Goal: Information Seeking & Learning: Learn about a topic

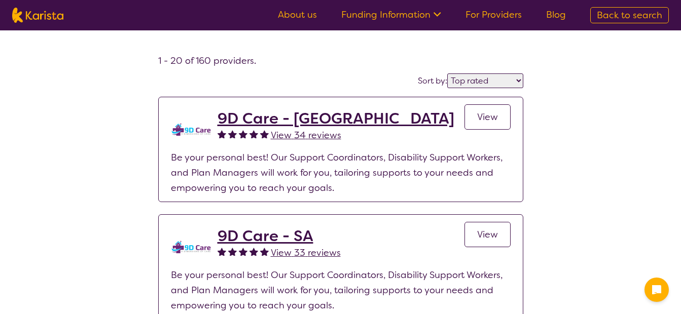
select select "by_score"
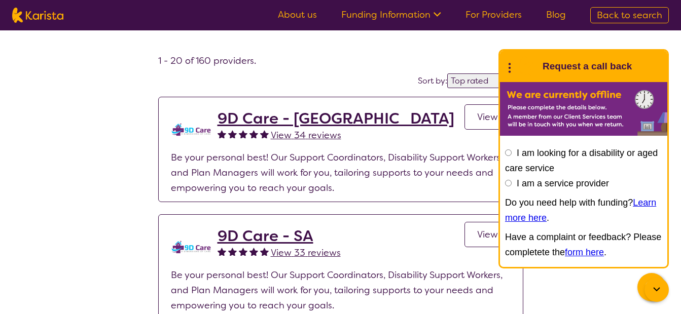
click at [510, 63] on icon at bounding box center [509, 67] width 13 height 16
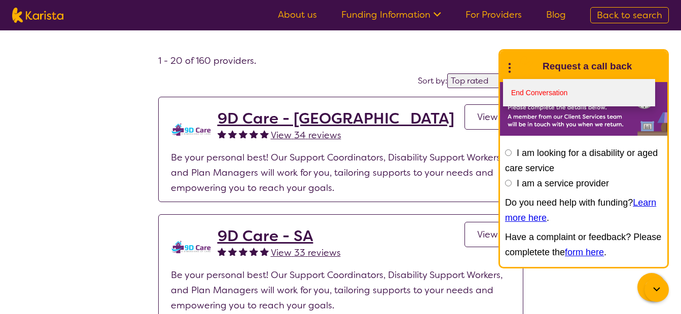
click at [536, 89] on link "End Conversation" at bounding box center [579, 92] width 152 height 27
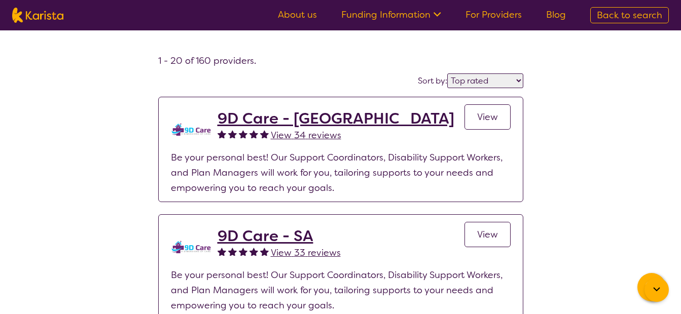
click at [505, 15] on link "For Providers" at bounding box center [493, 15] width 56 height 12
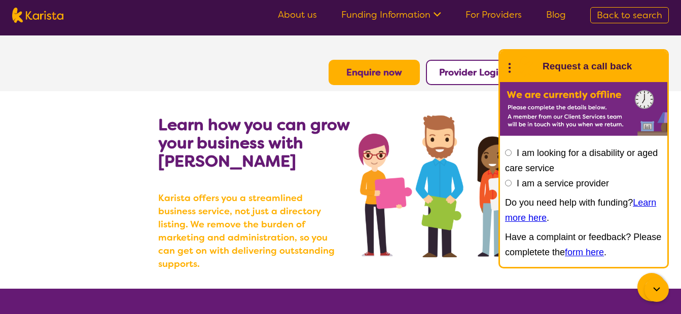
click at [123, 167] on section "Learn how you can grow your business with Karista Karista offers you a streamli…" at bounding box center [340, 190] width 681 height 198
drag, startPoint x: 507, startPoint y: 67, endPoint x: 483, endPoint y: 103, distance: 42.7
drag, startPoint x: 483, startPoint y: 103, endPoint x: 513, endPoint y: 69, distance: 45.3
drag, startPoint x: 513, startPoint y: 69, endPoint x: 104, endPoint y: 183, distance: 424.7
click at [104, 183] on section "Learn how you can grow your business with Karista Karista offers you a streamli…" at bounding box center [340, 190] width 681 height 198
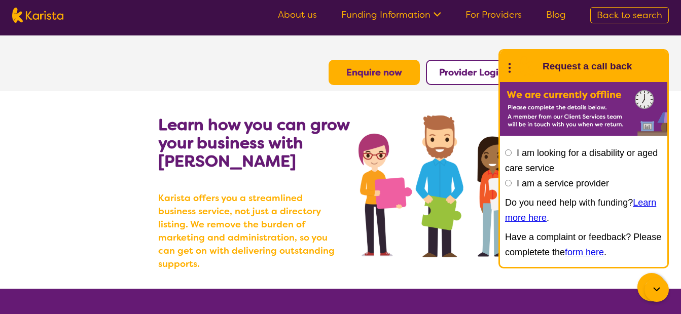
drag, startPoint x: 685, startPoint y: 40, endPoint x: 162, endPoint y: 107, distance: 527.0
click at [162, 107] on section "Learn how you can grow your business with Karista Karista offers you a streamli…" at bounding box center [340, 190] width 389 height 198
click at [304, 164] on h2 "Learn how you can grow your business with Karista" at bounding box center [258, 143] width 201 height 55
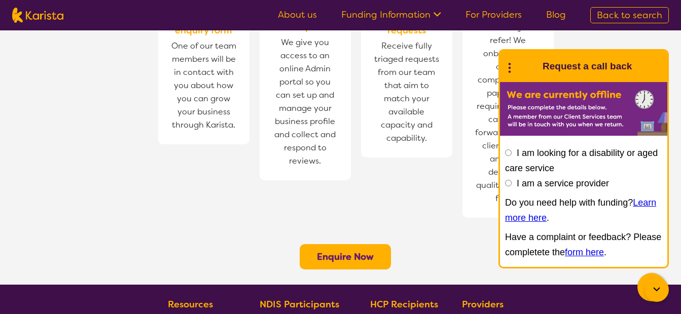
scroll to position [744, 0]
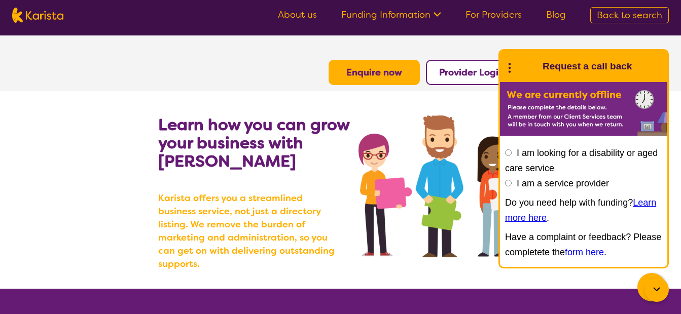
click at [423, 14] on link "Funding Information" at bounding box center [391, 15] width 100 height 12
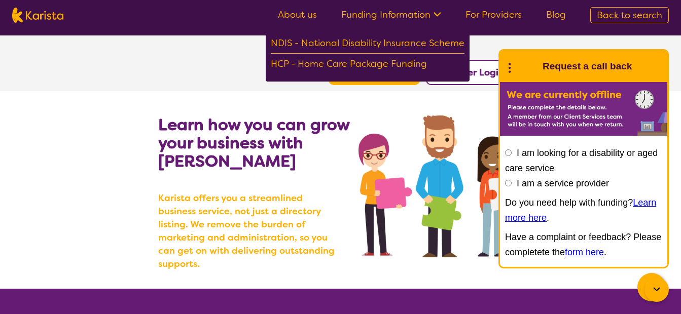
click at [212, 85] on section "Enquire now Provider Login" at bounding box center [340, 60] width 389 height 50
click at [182, 107] on section "Learn how you can grow your business with Karista Karista offers you a streamli…" at bounding box center [340, 190] width 389 height 198
click at [156, 216] on section "Learn how you can grow your business with Karista Karista offers you a streamli…" at bounding box center [340, 190] width 389 height 198
click at [122, 197] on section "Learn how you can grow your business with Karista Karista offers you a streamli…" at bounding box center [340, 190] width 681 height 198
click at [177, 77] on section "Enquire now Provider Login" at bounding box center [340, 60] width 389 height 50
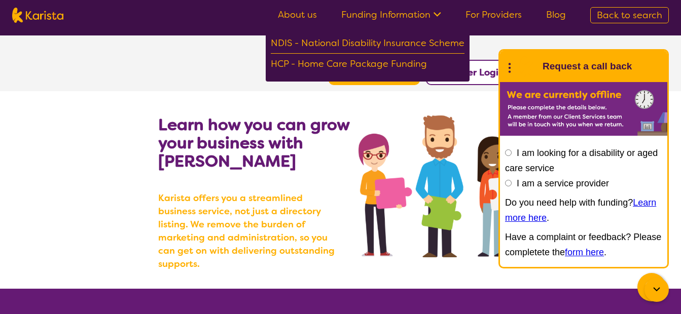
click at [439, 11] on icon at bounding box center [435, 13] width 11 height 11
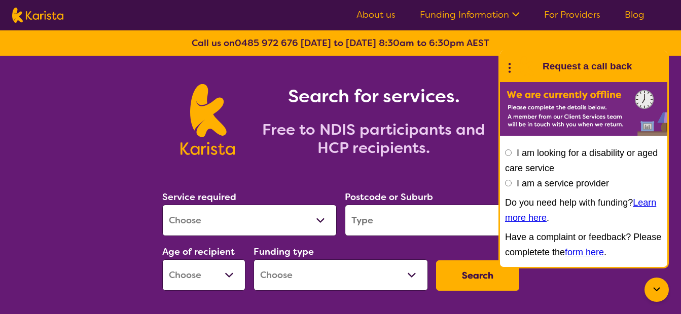
click at [304, 217] on select "Allied Health Assistant Assessment (ADHD or Autism) Behaviour support Counselli…" at bounding box center [249, 220] width 174 height 31
select select "NDIS Plan management"
click at [162, 205] on select "Allied Health Assistant Assessment (ADHD or Autism) Behaviour support Counselli…" at bounding box center [249, 220] width 174 height 31
select select "NDIS"
click at [390, 224] on input "search" at bounding box center [432, 220] width 174 height 31
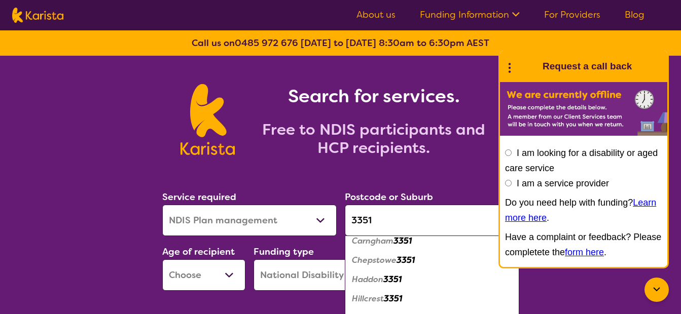
scroll to position [72, 0]
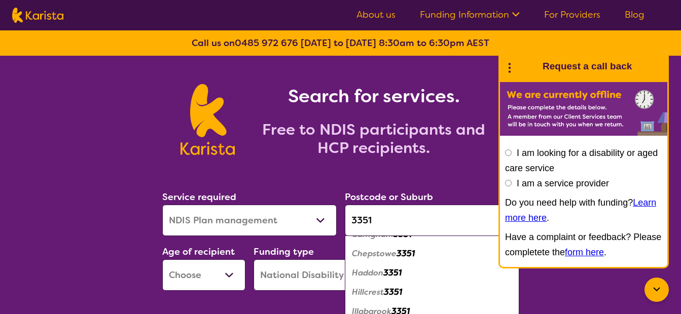
type input "3351"
click at [371, 272] on em "Haddon" at bounding box center [367, 273] width 31 height 11
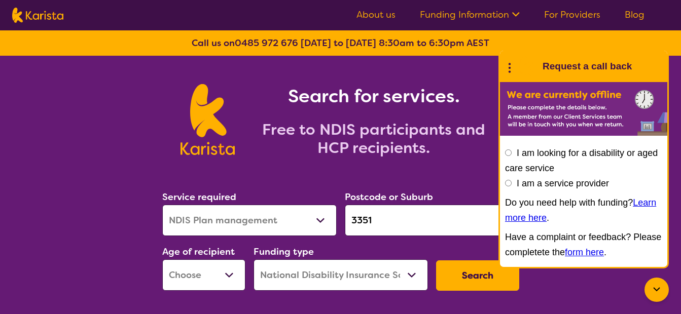
click at [461, 280] on button "Search" at bounding box center [477, 276] width 83 height 30
click at [226, 274] on select "Early Childhood - 0 to 9 Child - 10 to 11 Adolescent - 12 to 17 Adult - 18 to 6…" at bounding box center [203, 275] width 83 height 31
select select "EC"
click at [162, 260] on select "Early Childhood - 0 to 9 Child - 10 to 11 Adolescent - 12 to 17 Adult - 18 to 6…" at bounding box center [203, 275] width 83 height 31
click at [469, 271] on button "Search" at bounding box center [477, 276] width 83 height 30
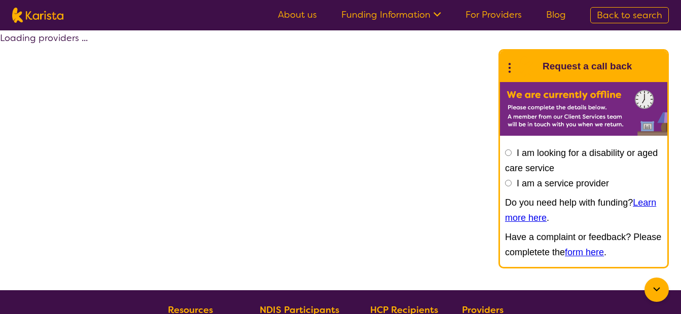
select select "by_score"
